Goal: Navigation & Orientation: Find specific page/section

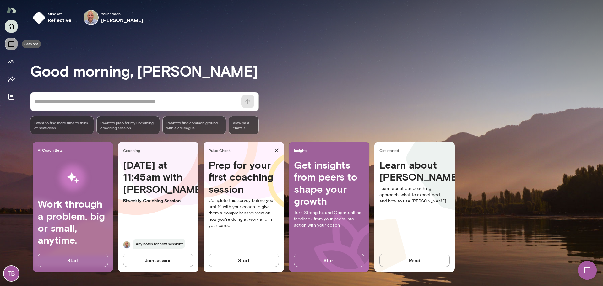
click at [11, 45] on icon "Sessions" at bounding box center [12, 44] width 8 height 8
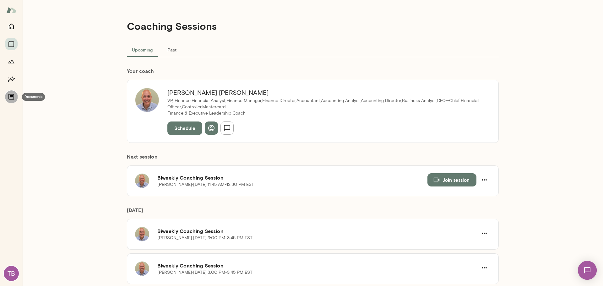
click at [12, 95] on icon "Documents" at bounding box center [11, 97] width 6 height 6
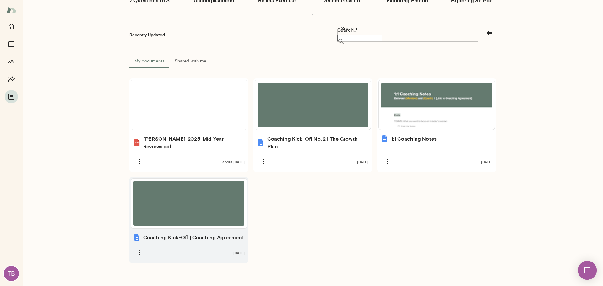
scroll to position [128, 0]
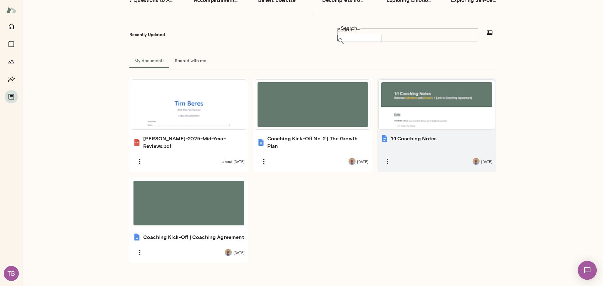
click at [421, 135] on h6 "1:1 Coaching Notes" at bounding box center [414, 139] width 46 height 8
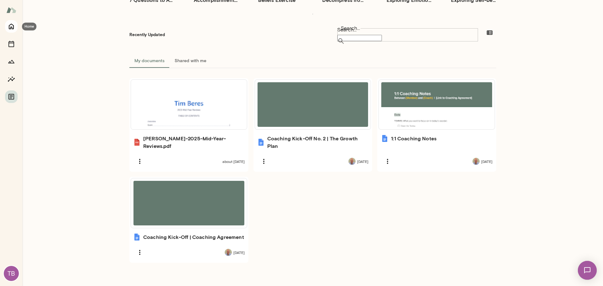
click at [11, 25] on icon "Home" at bounding box center [12, 27] width 8 height 8
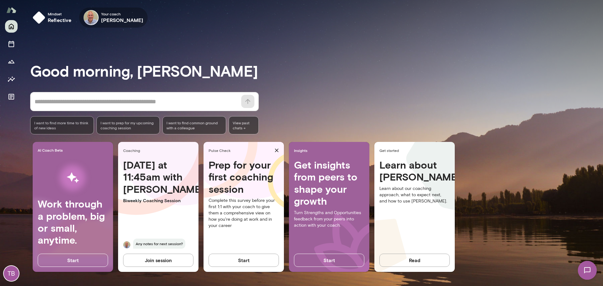
click at [100, 19] on div "Your coach [PERSON_NAME]" at bounding box center [113, 18] width 69 height 20
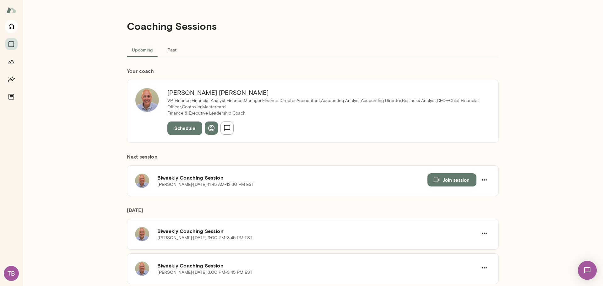
click at [10, 25] on icon "Home" at bounding box center [12, 27] width 8 height 8
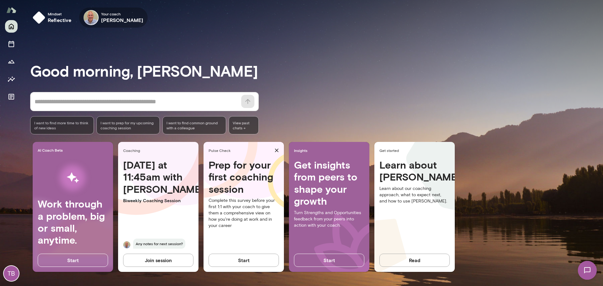
click at [0, 0] on icon "button" at bounding box center [0, 0] width 0 height 0
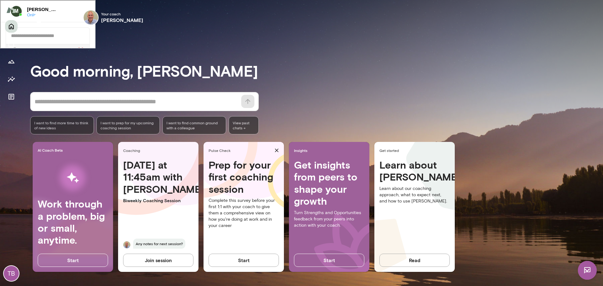
scroll to position [1210, 0]
